Goal: Task Accomplishment & Management: Manage account settings

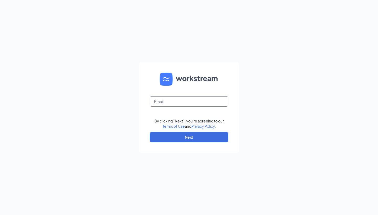
type input "[PERSON_NAME][EMAIL_ADDRESS][PERSON_NAME][DOMAIN_NAME]"
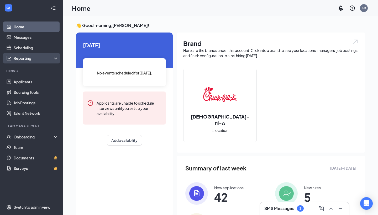
click at [40, 63] on div "Reporting" at bounding box center [31, 58] width 63 height 10
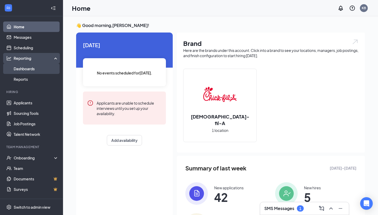
click at [40, 70] on link "Dashboards" at bounding box center [36, 68] width 45 height 10
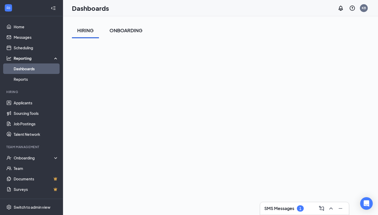
click at [131, 26] on button "ONBOARDING" at bounding box center [126, 31] width 44 height 16
click at [44, 77] on link "Reports" at bounding box center [36, 79] width 45 height 10
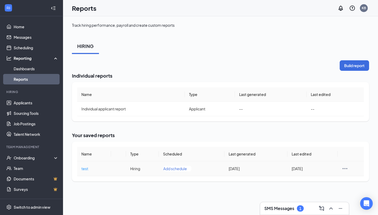
click at [228, 171] on td "[DATE]" at bounding box center [255, 168] width 63 height 15
click at [348, 168] on icon "Ellipses" at bounding box center [344, 169] width 6 height 6
click at [350, 191] on span "Delete" at bounding box center [352, 192] width 12 height 5
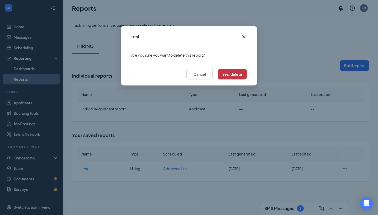
click at [231, 76] on button "Yes, delete" at bounding box center [232, 74] width 29 height 10
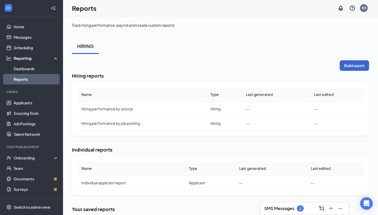
click at [342, 68] on button "Build report" at bounding box center [353, 65] width 29 height 10
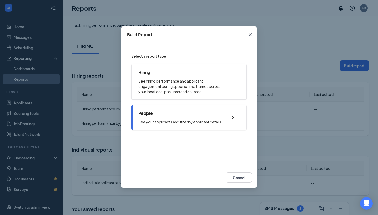
click at [170, 111] on div "People" at bounding box center [180, 113] width 84 height 6
checkbox input "true"
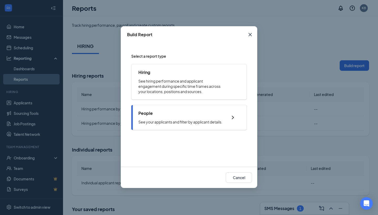
checkbox input "true"
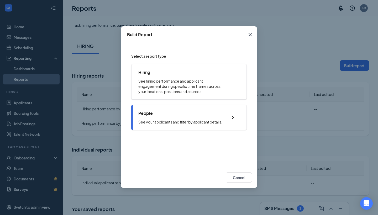
checkbox input "true"
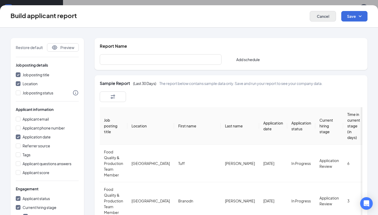
click at [319, 18] on button "Cancel" at bounding box center [322, 16] width 26 height 10
checkbox input "false"
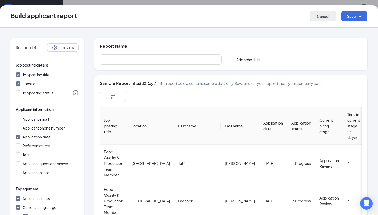
checkbox input "false"
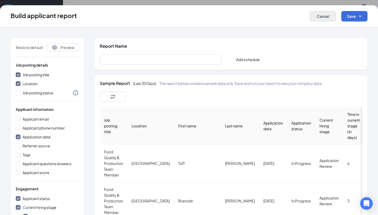
checkbox input "false"
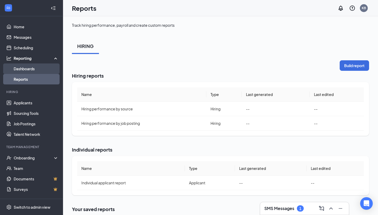
click at [42, 70] on link "Dashboards" at bounding box center [36, 68] width 45 height 10
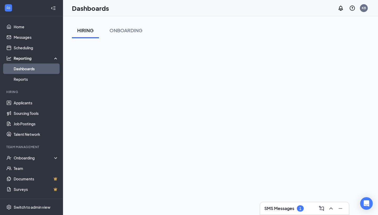
click at [69, 122] on div "HIRING ONBOARDING" at bounding box center [220, 141] width 315 height 250
click at [287, 213] on div "SMS Messages 1" at bounding box center [304, 208] width 89 height 13
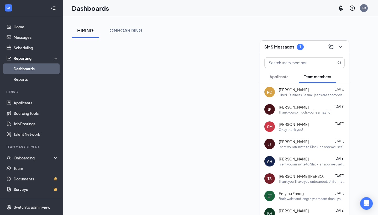
click at [281, 73] on button "Applicants" at bounding box center [278, 76] width 29 height 13
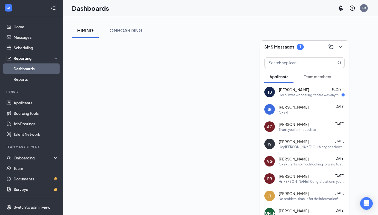
click at [292, 92] on span "[PERSON_NAME]" at bounding box center [294, 89] width 30 height 5
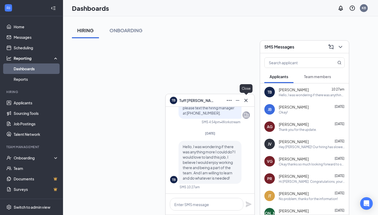
click at [247, 100] on icon "Cross" at bounding box center [246, 100] width 6 height 6
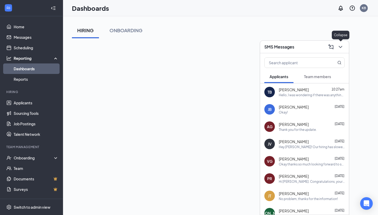
click at [343, 45] on icon "ChevronDown" at bounding box center [340, 47] width 6 height 6
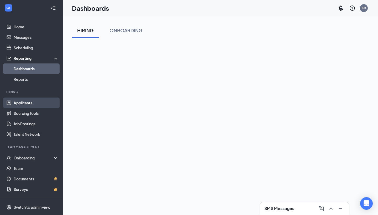
click at [21, 102] on link "Applicants" at bounding box center [36, 103] width 45 height 10
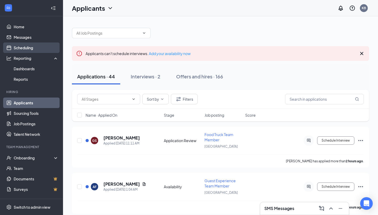
click at [30, 46] on link "Scheduling" at bounding box center [36, 47] width 45 height 10
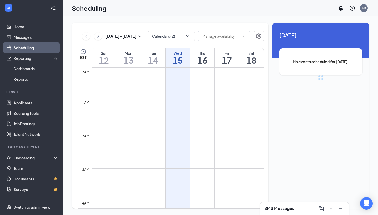
scroll to position [258, 0]
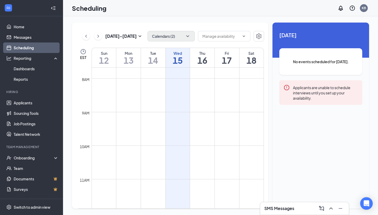
click at [167, 40] on button "Calendars (2)" at bounding box center [170, 36] width 47 height 10
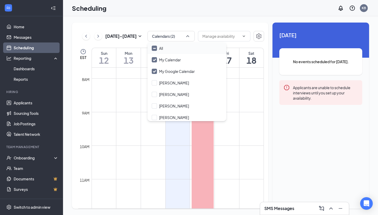
click at [154, 51] on div at bounding box center [154, 48] width 5 height 5
click at [154, 51] on input "All" at bounding box center [157, 48] width 11 height 5
checkbox input "true"
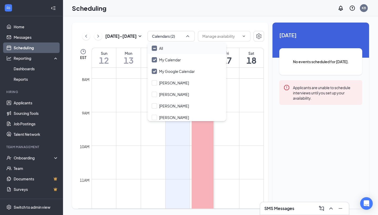
checkbox input "true"
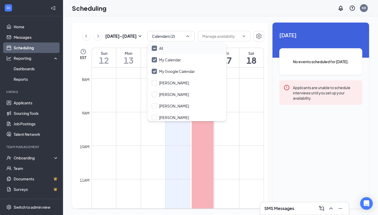
checkbox input "true"
click at [142, 42] on div "[DATE] - [DATE] All calendars EST Sun 12 Mon 13 Tue 14 Wed 15 Thu 16 Fri 17 Sat…" at bounding box center [170, 116] width 196 height 186
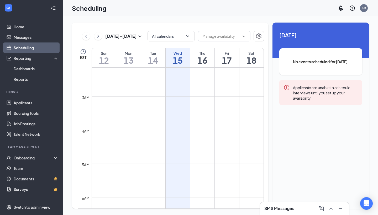
scroll to position [36, 0]
click at [33, 105] on link "Applicants" at bounding box center [36, 103] width 45 height 10
